Goal: Task Accomplishment & Management: Use online tool/utility

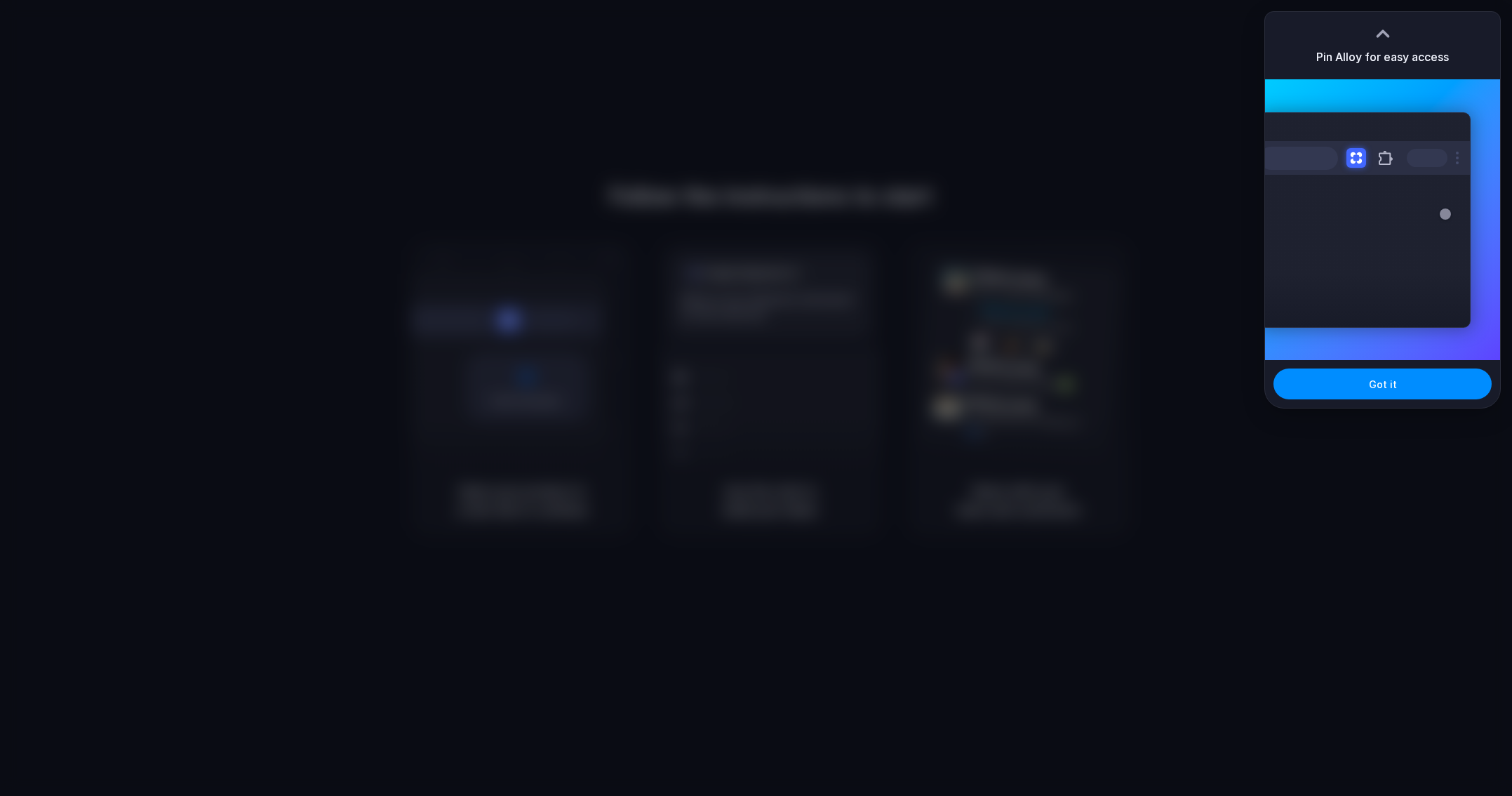
click at [813, 339] on div at bounding box center [756, 398] width 1512 height 796
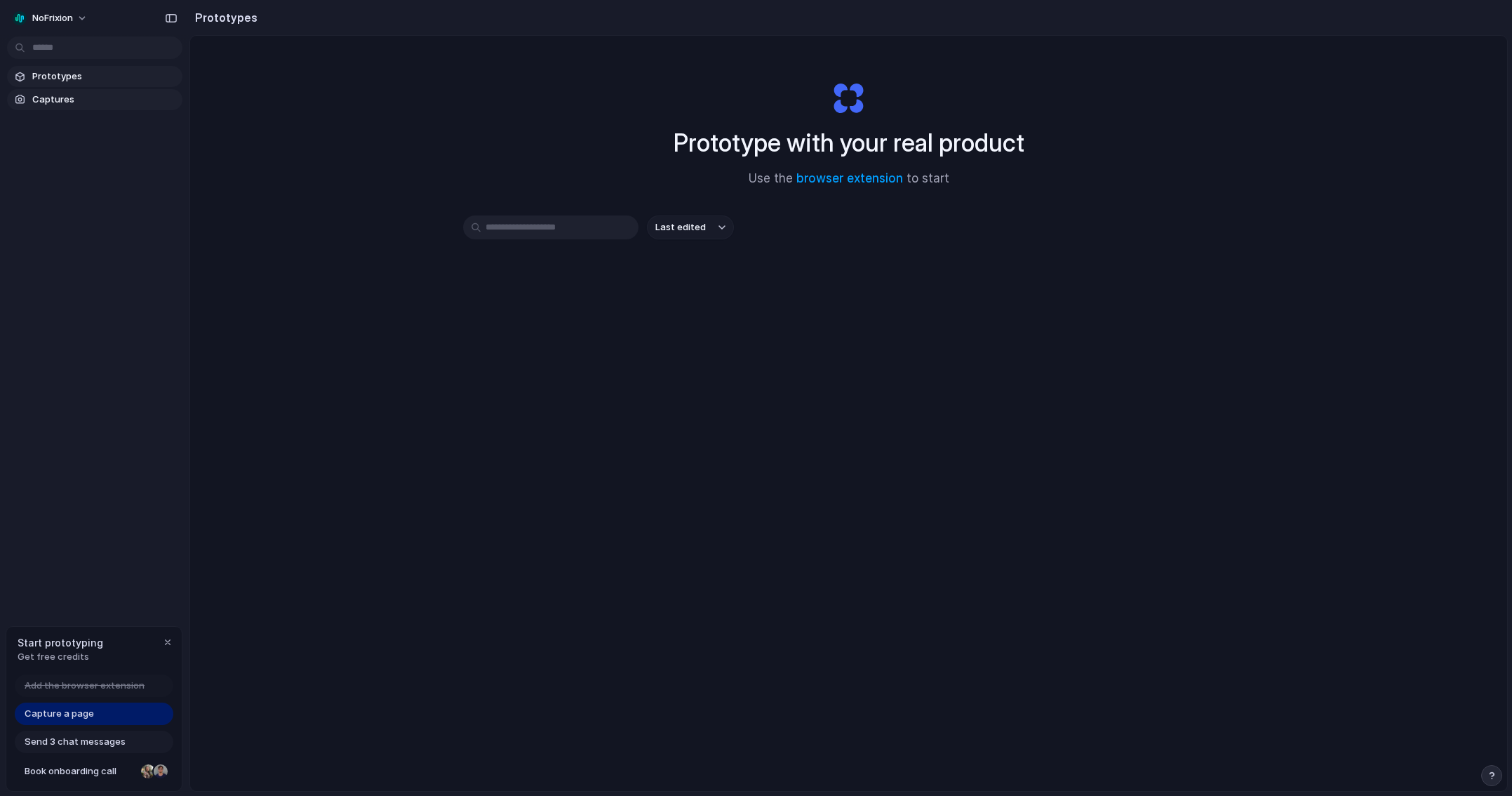
click at [117, 97] on span "Captures" at bounding box center [104, 99] width 145 height 14
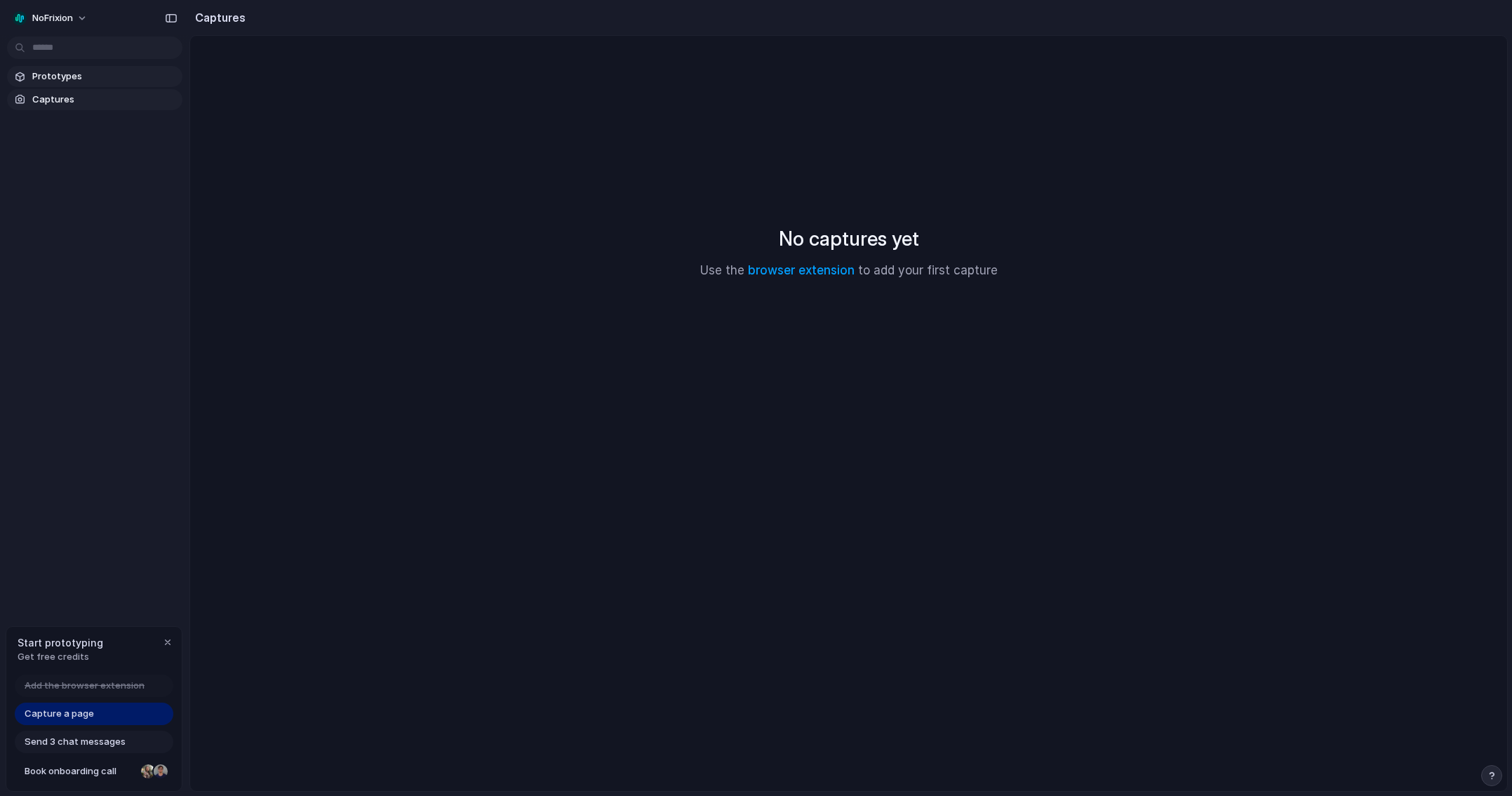
click at [113, 81] on span "Prototypes" at bounding box center [104, 76] width 145 height 14
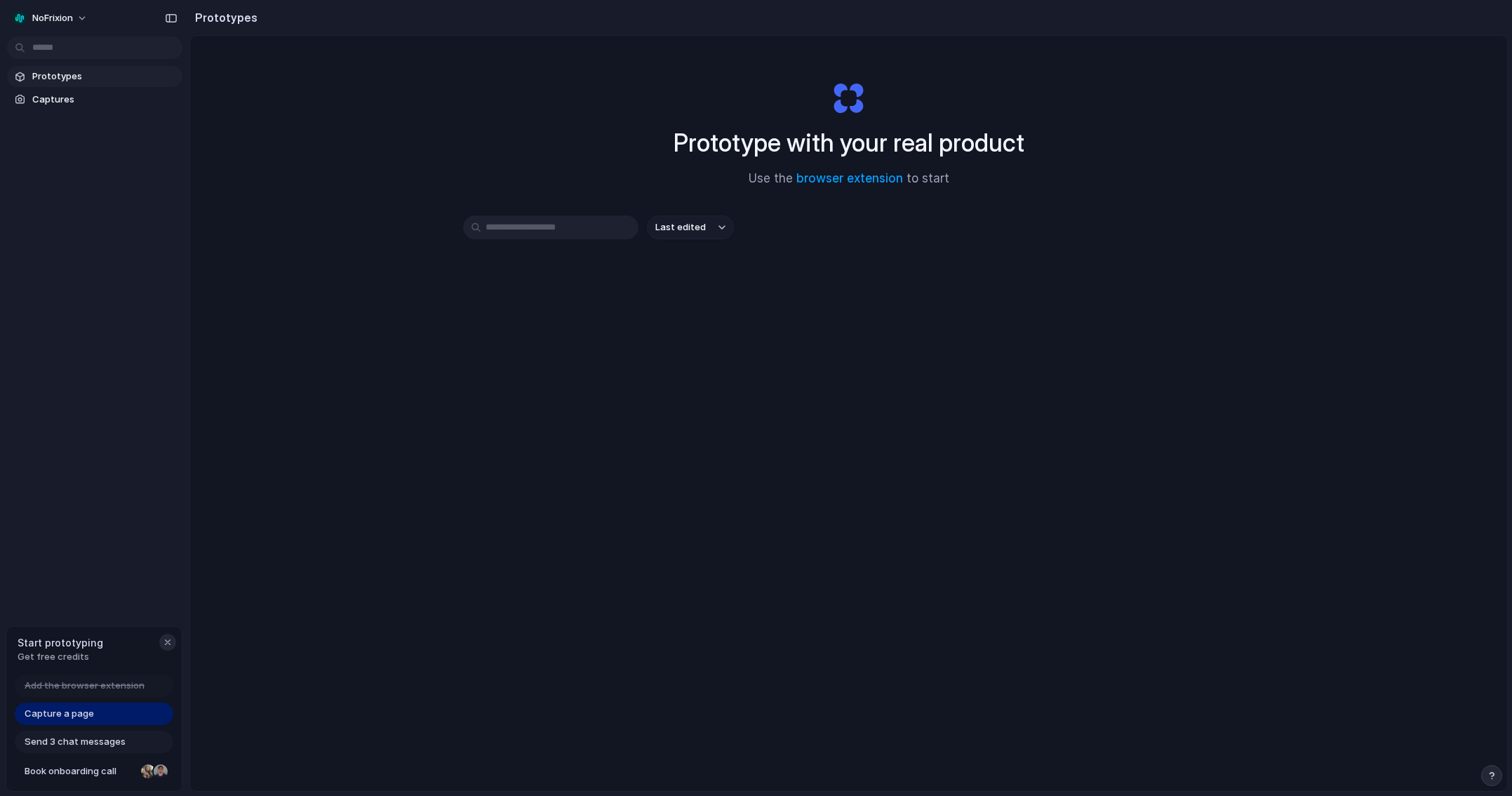
click at [166, 637] on div "button" at bounding box center [167, 642] width 11 height 11
click at [465, 558] on div "Prototype with your real product Use the browser extension to start Last edited" at bounding box center [849, 451] width 1317 height 830
